Goal: Task Accomplishment & Management: Use online tool/utility

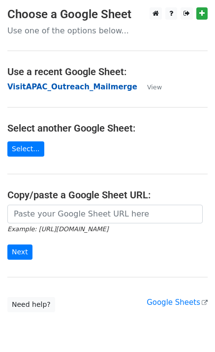
click at [68, 89] on strong "VisitAPAC_Outreach_Mailmerge" at bounding box center [72, 86] width 130 height 9
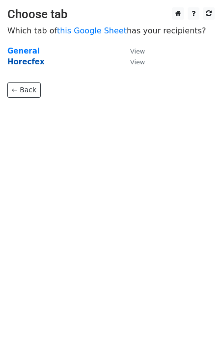
click at [25, 63] on strong "Horecfex" at bounding box center [25, 61] width 37 height 9
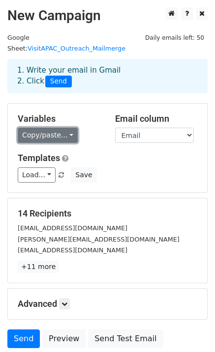
click at [65, 128] on link "Copy/paste..." at bounding box center [48, 135] width 60 height 15
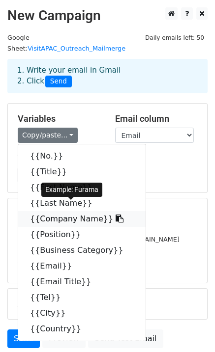
click at [115, 215] on icon at bounding box center [119, 219] width 8 height 8
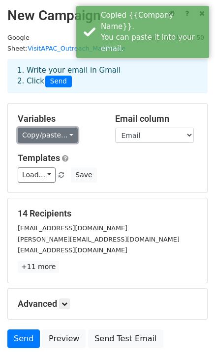
click at [68, 128] on link "Copy/paste..." at bounding box center [48, 135] width 60 height 15
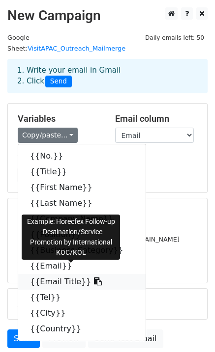
click at [61, 276] on link "{{Email Title}}" at bounding box center [81, 282] width 127 height 16
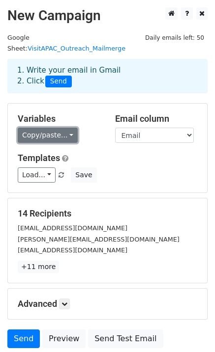
click at [68, 128] on link "Copy/paste..." at bounding box center [48, 135] width 60 height 15
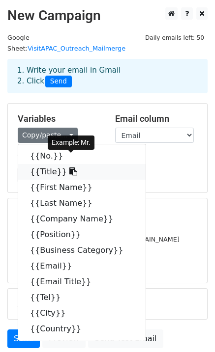
click at [69, 167] on icon at bounding box center [73, 171] width 8 height 8
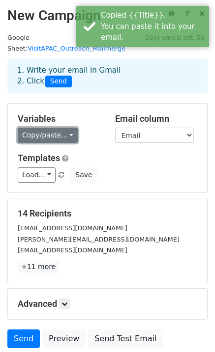
click at [68, 128] on link "Copy/paste..." at bounding box center [48, 135] width 60 height 15
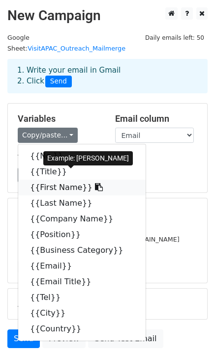
click at [92, 183] on span at bounding box center [97, 187] width 10 height 9
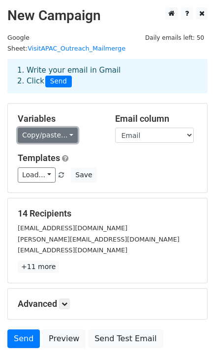
click at [66, 128] on link "Copy/paste..." at bounding box center [48, 135] width 60 height 15
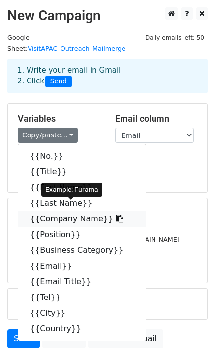
click at [115, 215] on icon at bounding box center [119, 219] width 8 height 8
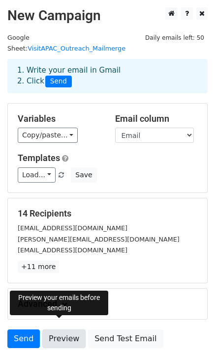
click at [69, 329] on link "Preview" at bounding box center [63, 338] width 43 height 19
